Goal: Task Accomplishment & Management: Use online tool/utility

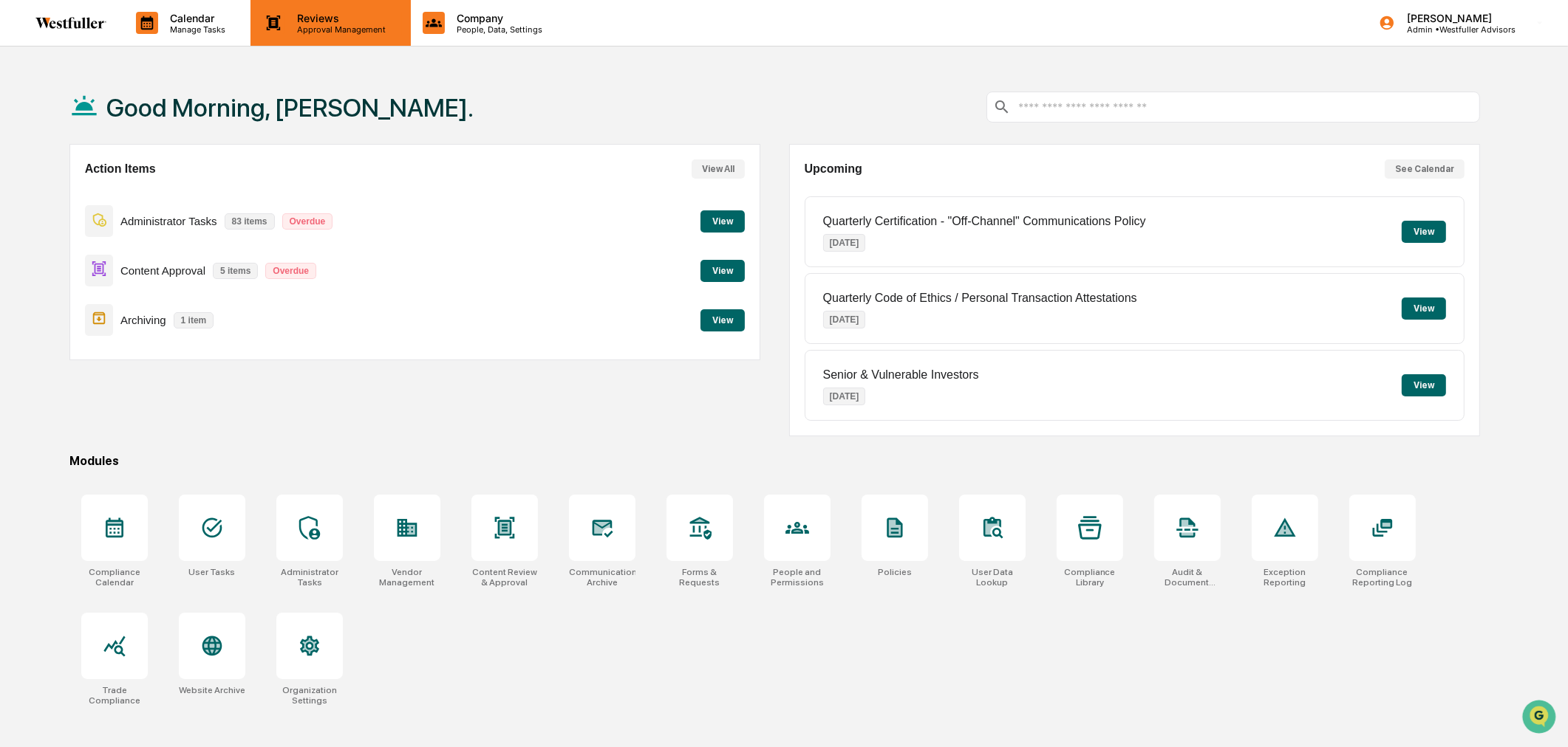
click at [368, 33] on p "Approval Management" at bounding box center [339, 29] width 108 height 10
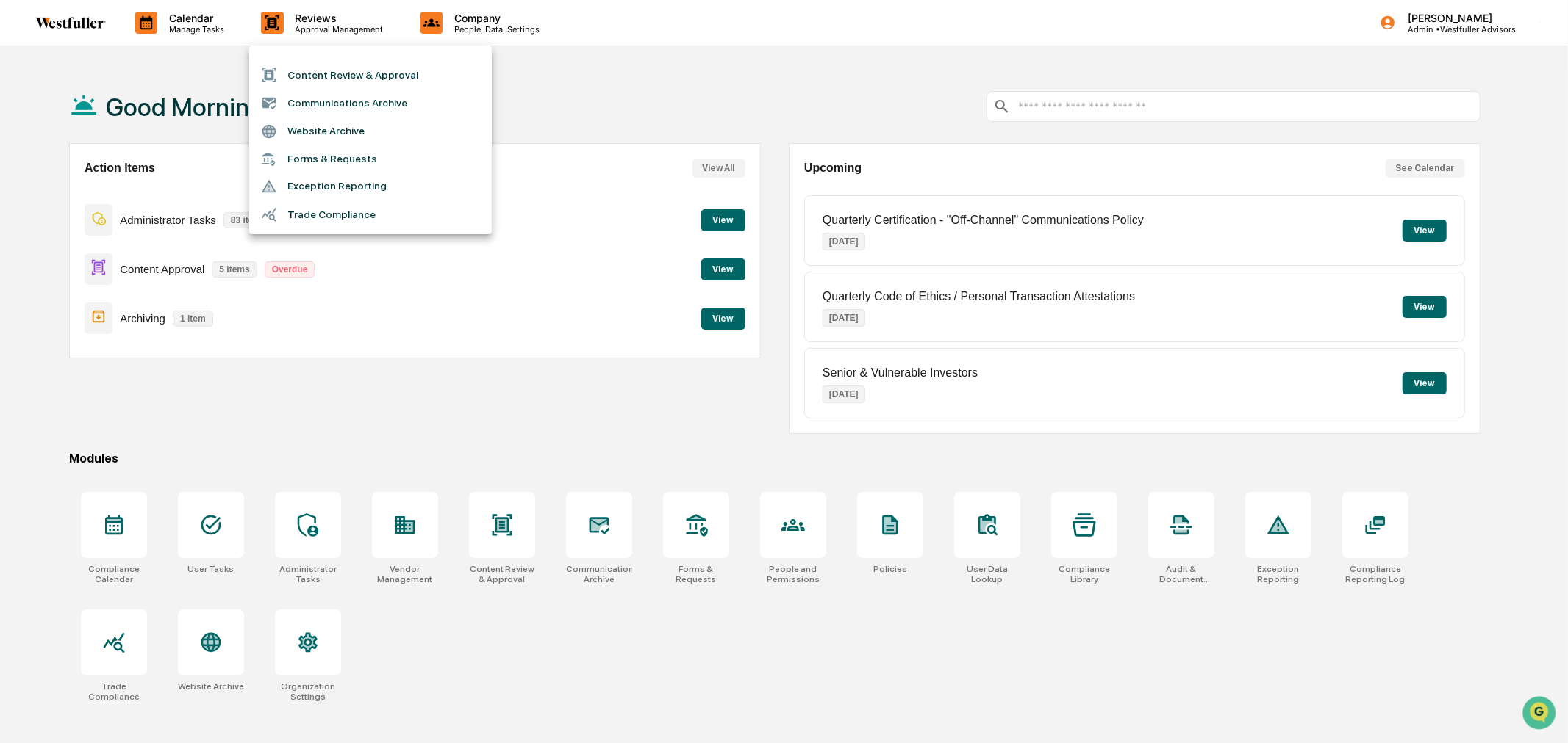
click at [330, 71] on li "Content Review & Approval" at bounding box center [371, 75] width 243 height 28
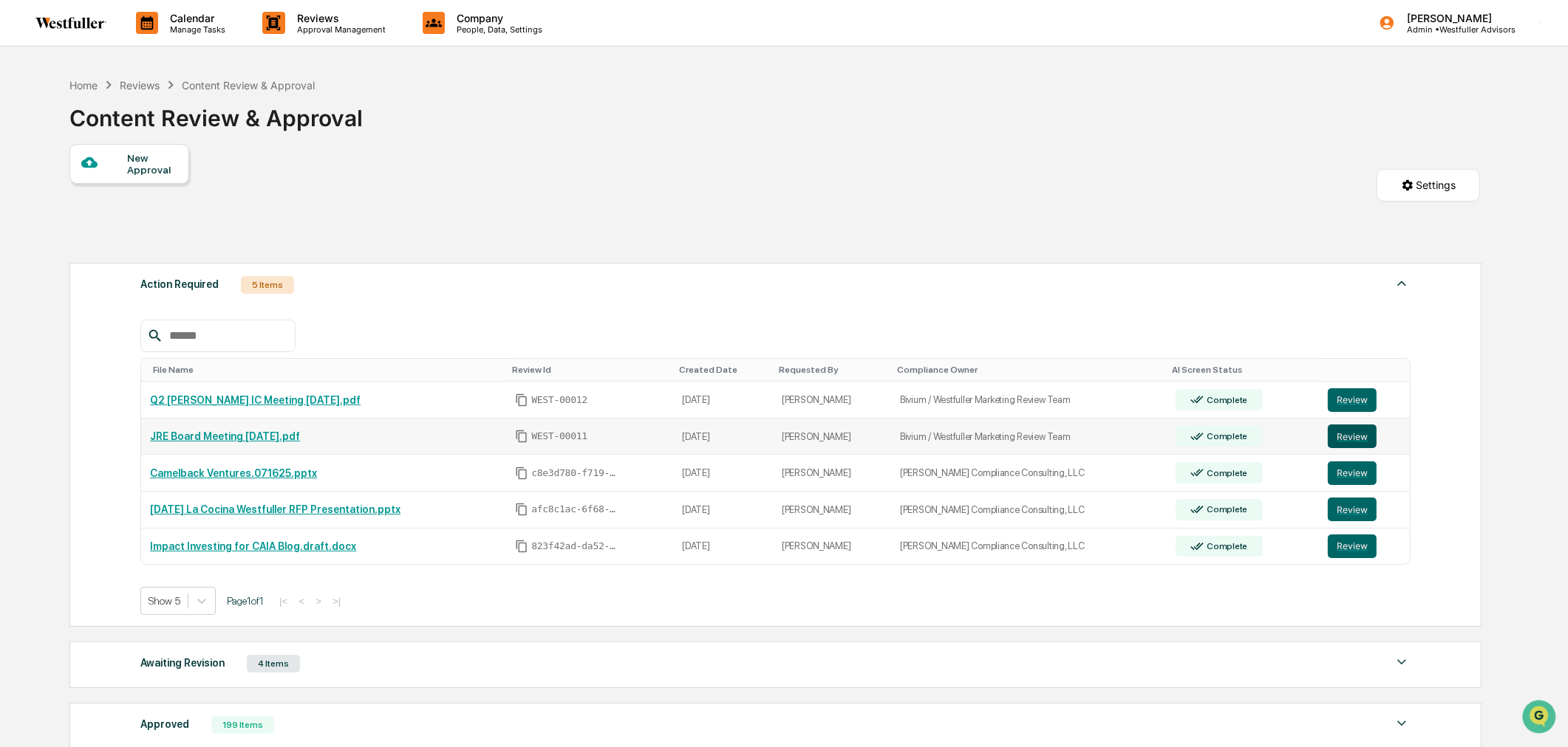
click at [1347, 438] on button "Review" at bounding box center [1352, 435] width 49 height 23
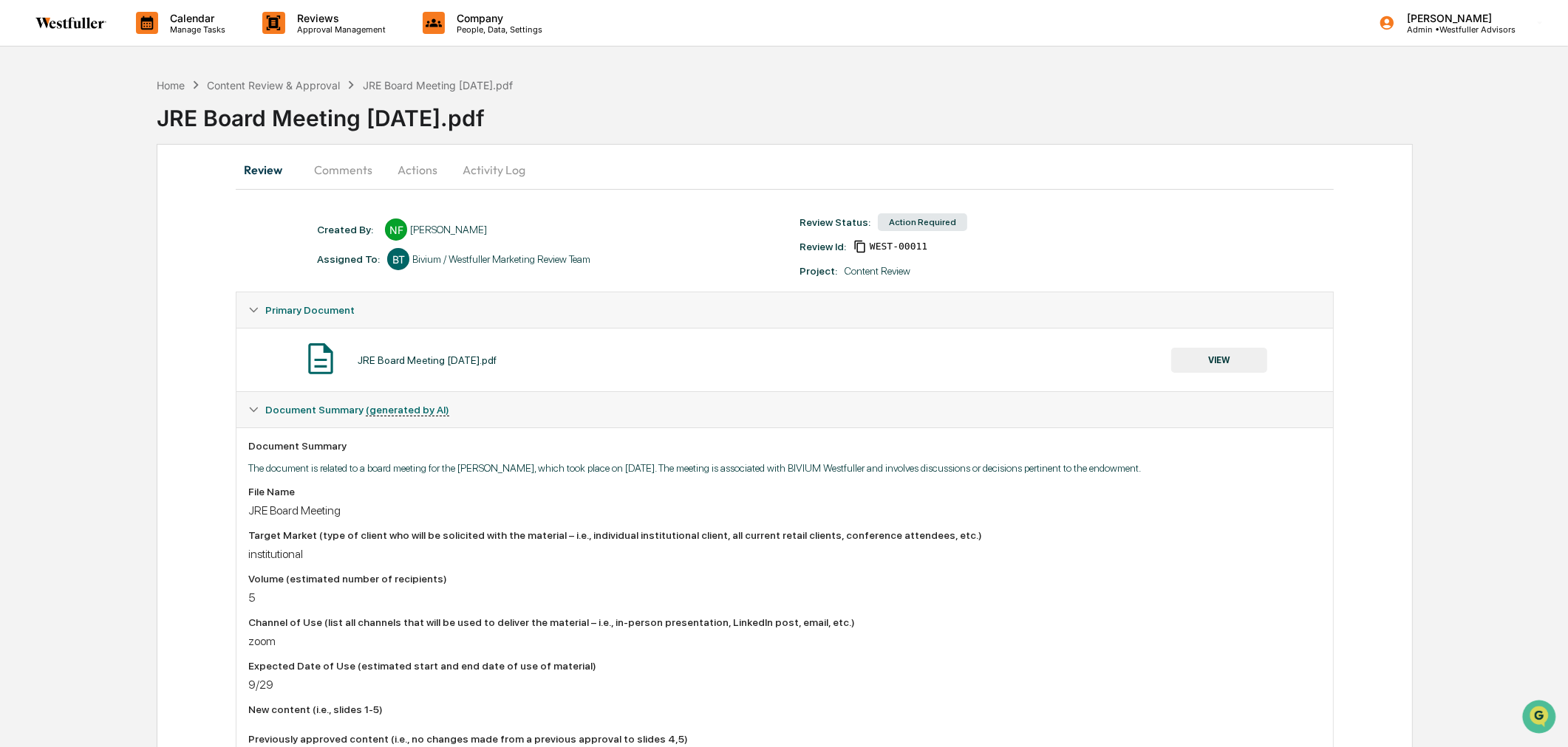
click at [350, 161] on button "Comments" at bounding box center [343, 170] width 82 height 36
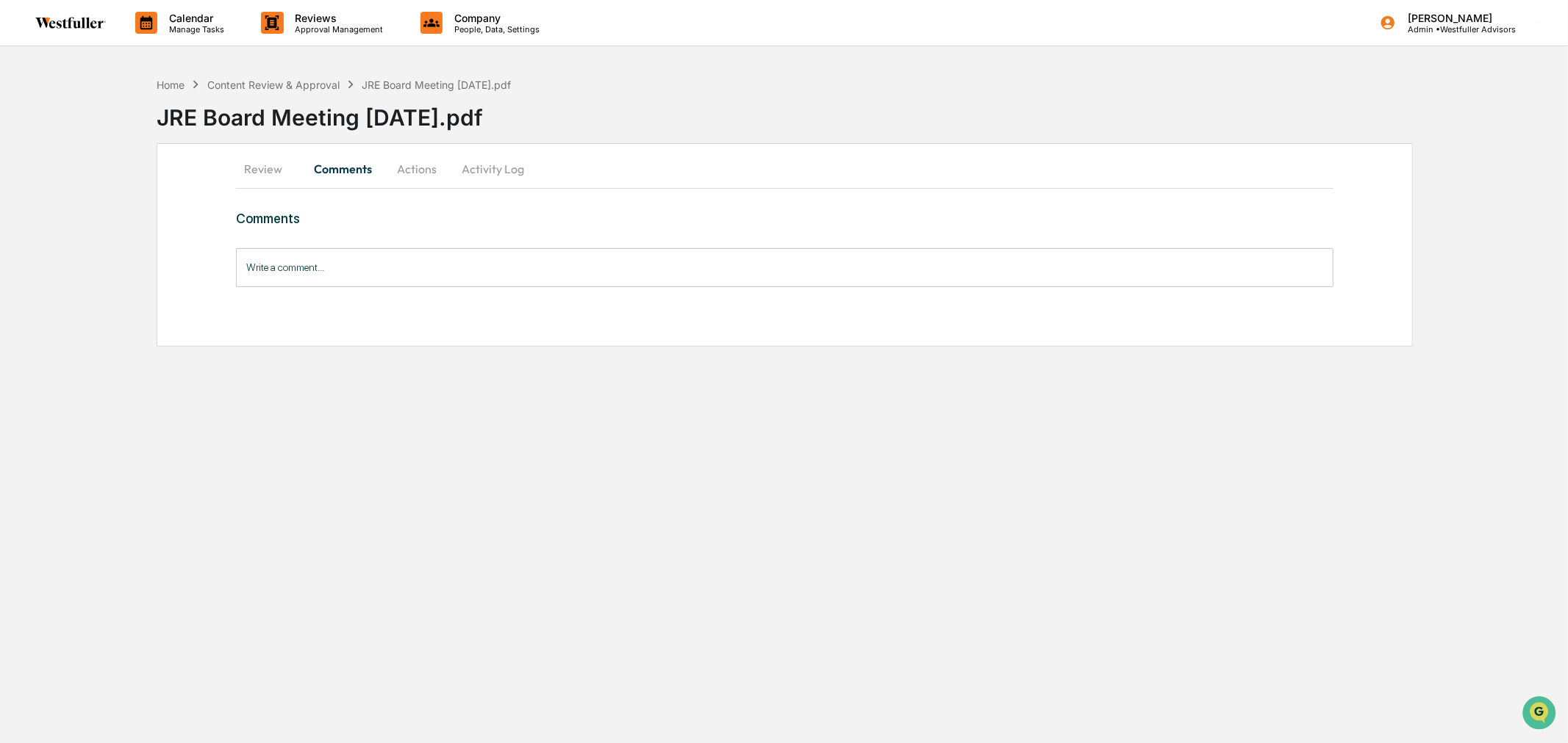
click at [269, 163] on button "Review" at bounding box center [269, 169] width 66 height 35
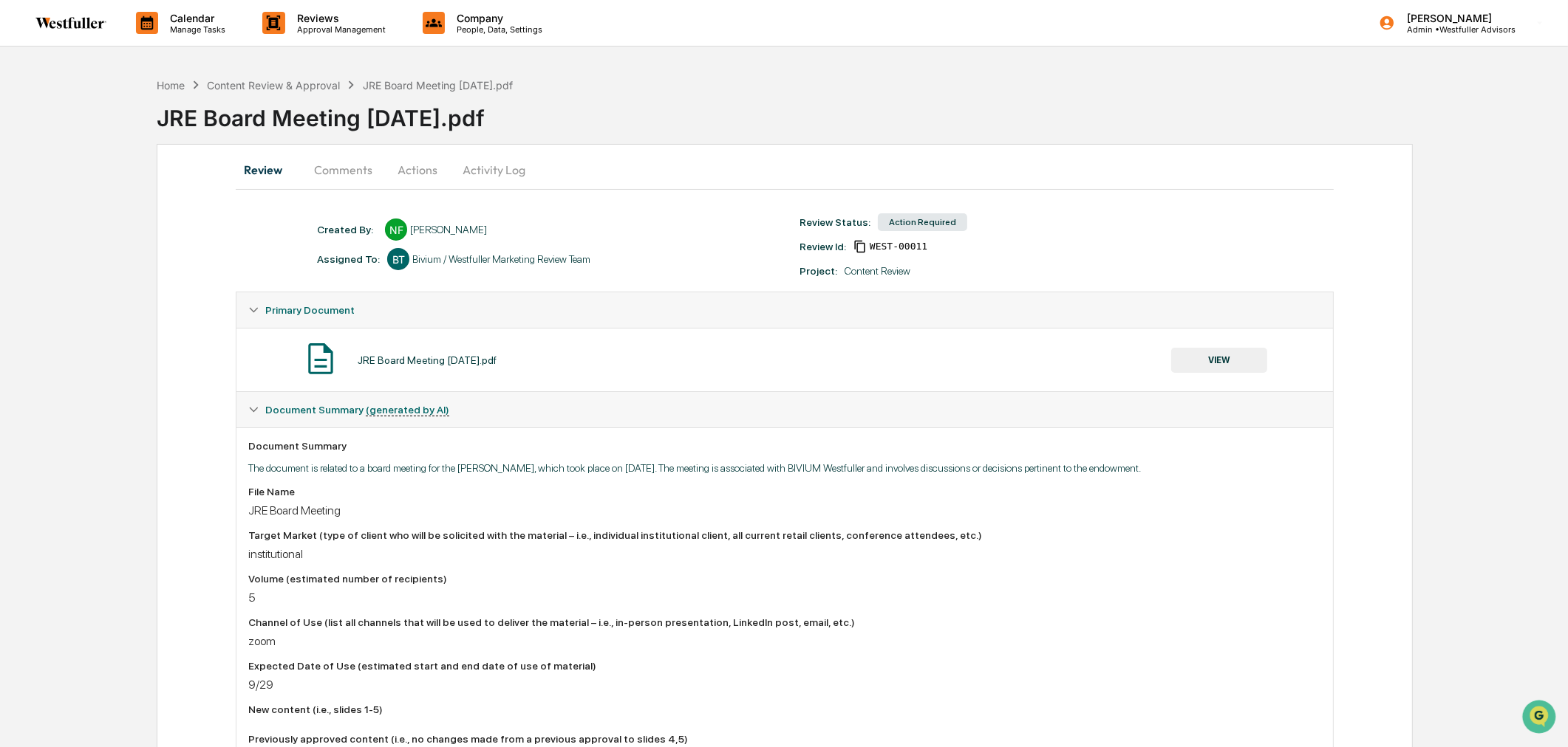
click at [1223, 358] on button "VIEW" at bounding box center [1219, 360] width 96 height 25
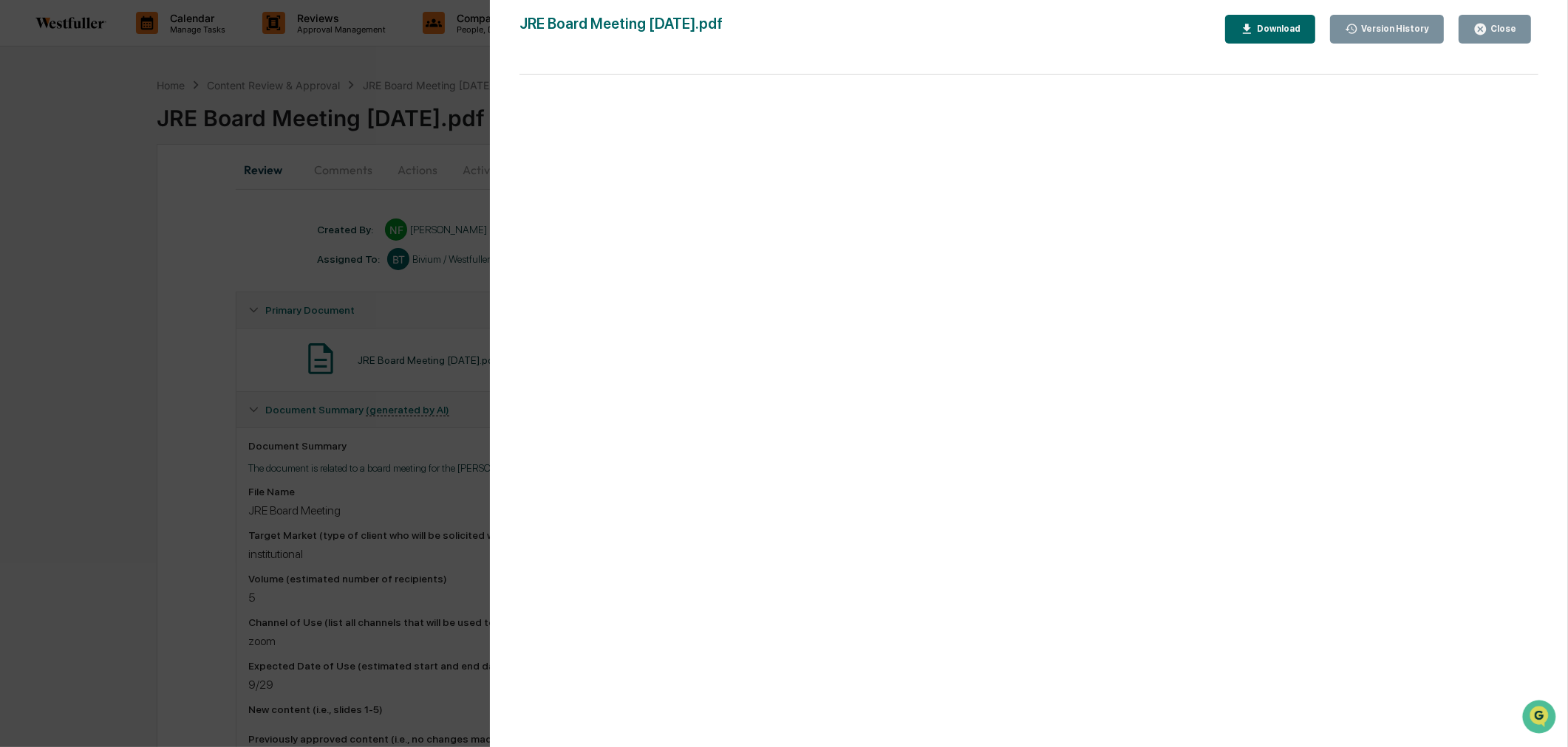
click at [1283, 23] on div "Download" at bounding box center [1277, 28] width 47 height 10
drag, startPoint x: 1497, startPoint y: 33, endPoint x: 692, endPoint y: 387, distance: 879.4
click at [1497, 33] on div "Close" at bounding box center [1501, 28] width 29 height 10
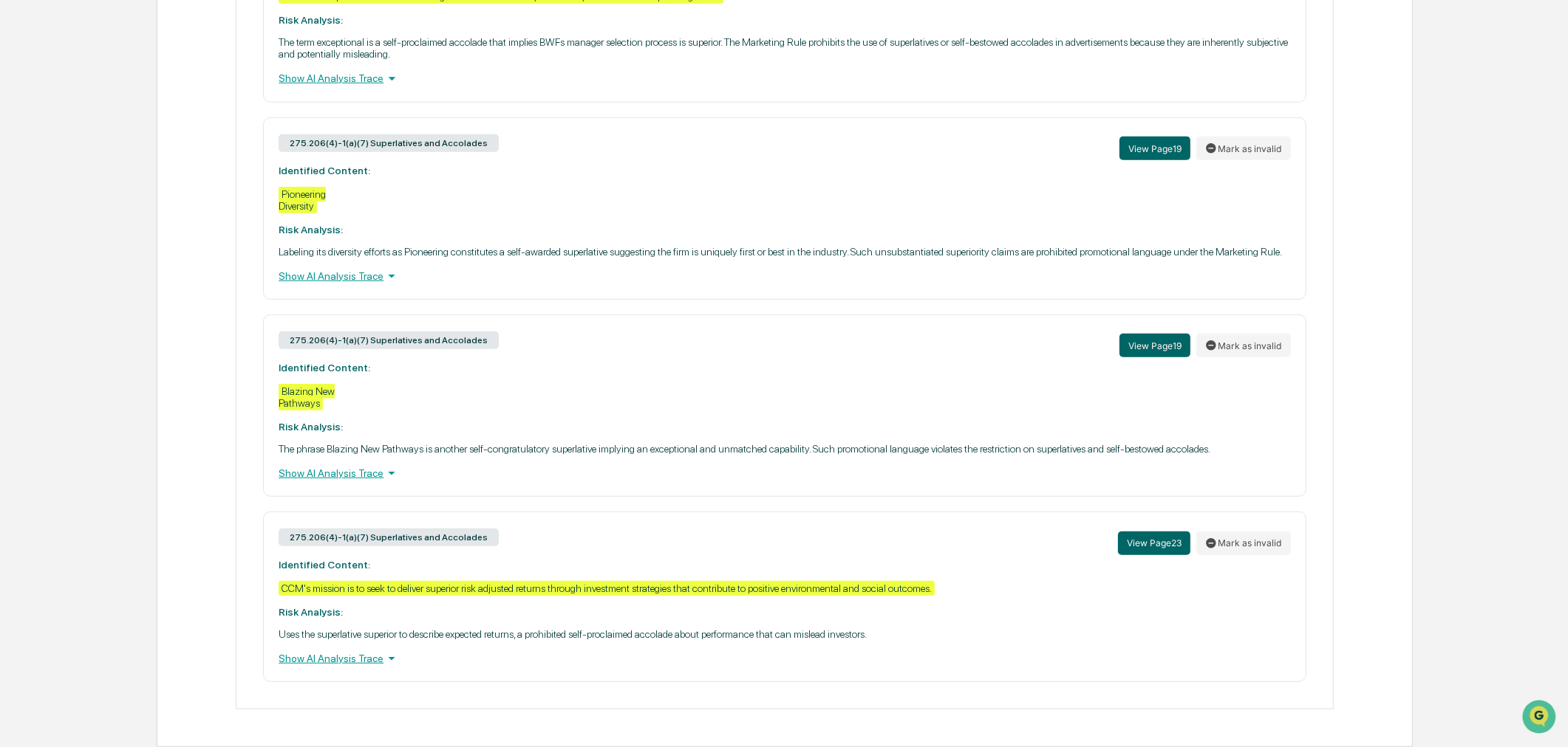
scroll to position [1424, 0]
